Goal: Transaction & Acquisition: Download file/media

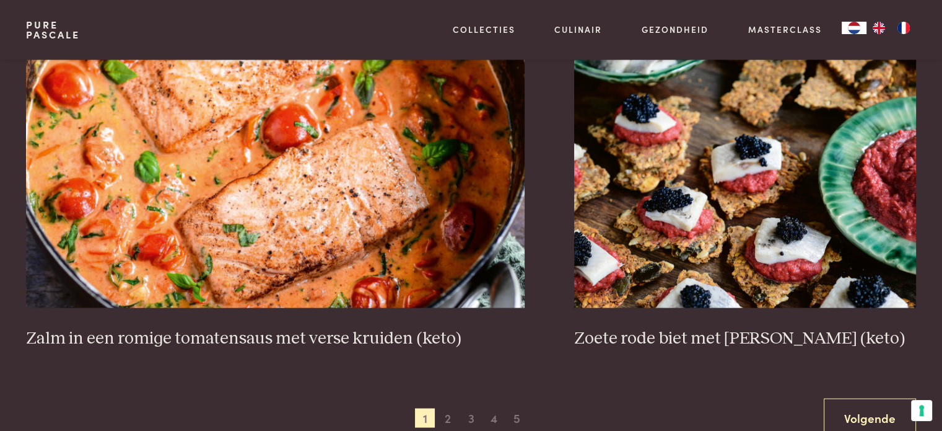
scroll to position [2416, 0]
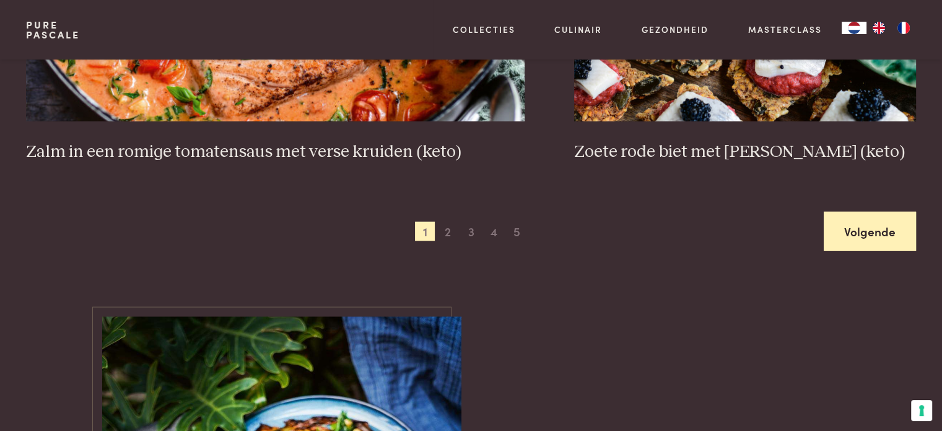
click at [873, 237] on link "Volgende" at bounding box center [870, 231] width 92 height 39
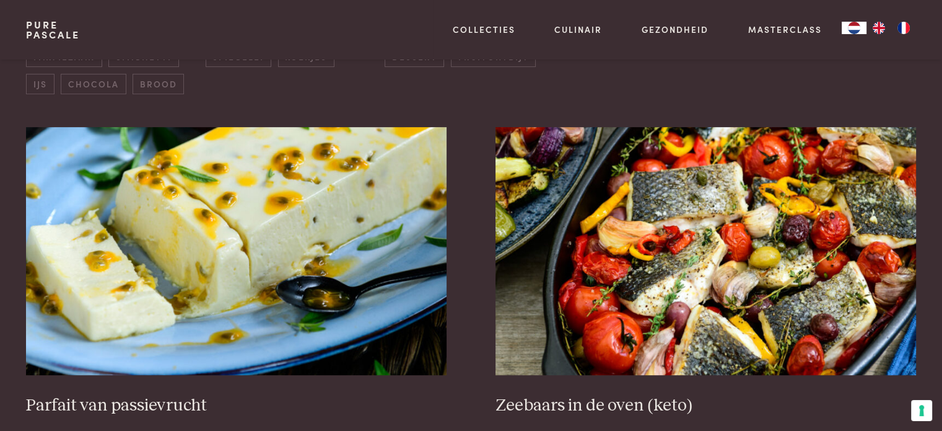
scroll to position [470, 0]
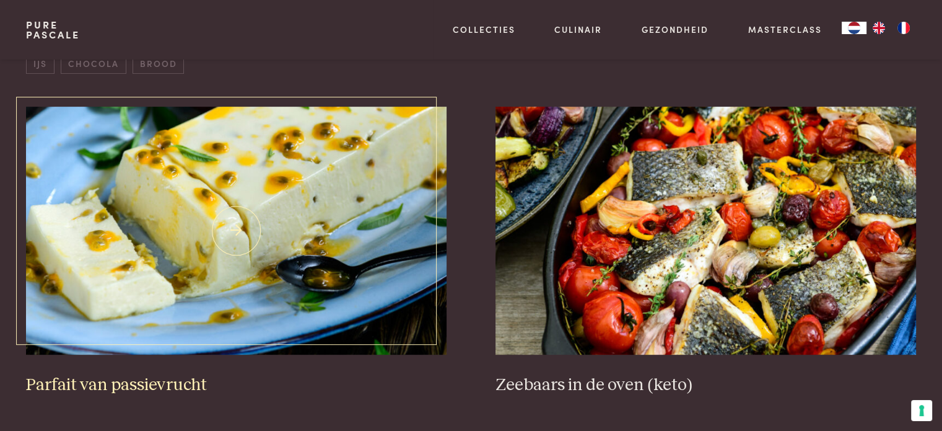
click at [169, 207] on img at bounding box center [236, 231] width 420 height 248
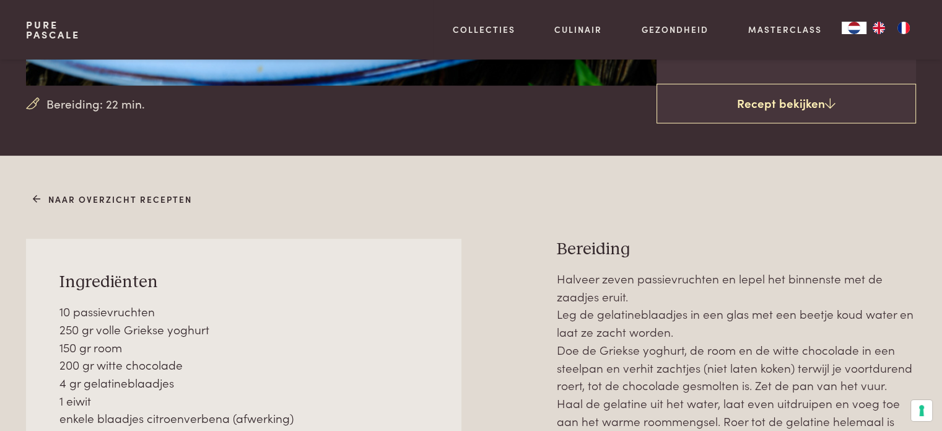
scroll to position [124, 0]
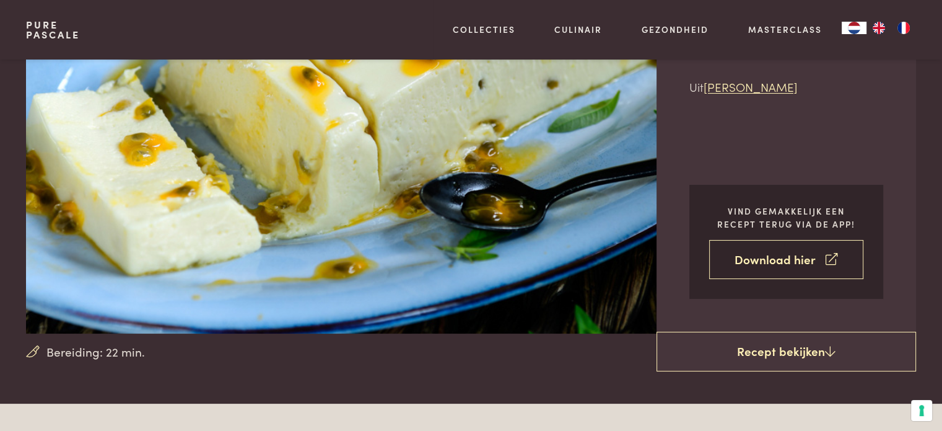
click at [795, 260] on link "Download hier" at bounding box center [786, 259] width 154 height 39
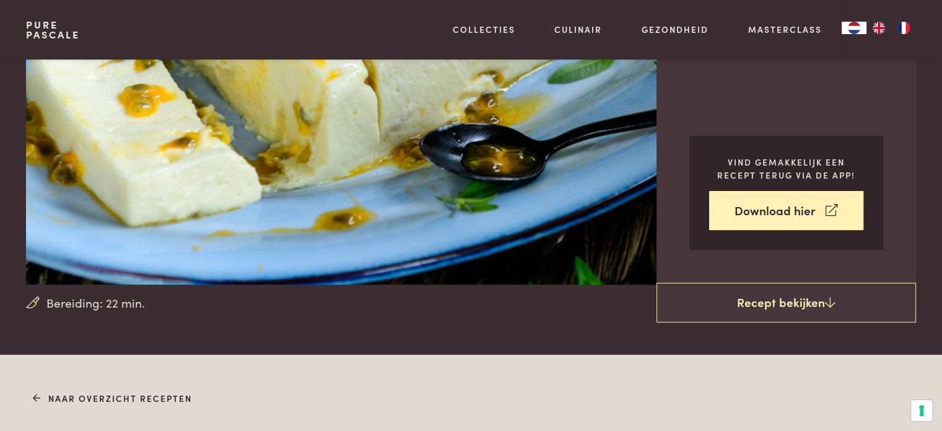
scroll to position [186, 0]
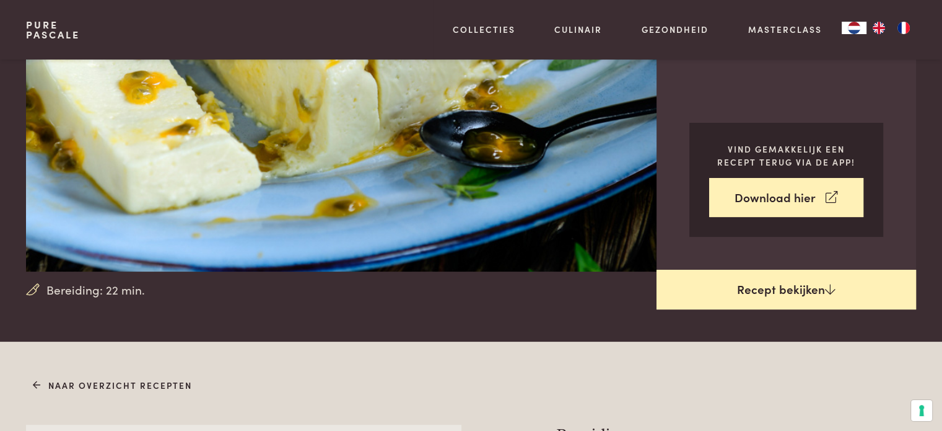
click at [766, 289] on link "Recept bekijken" at bounding box center [787, 289] width 260 height 40
